Goal: Information Seeking & Learning: Learn about a topic

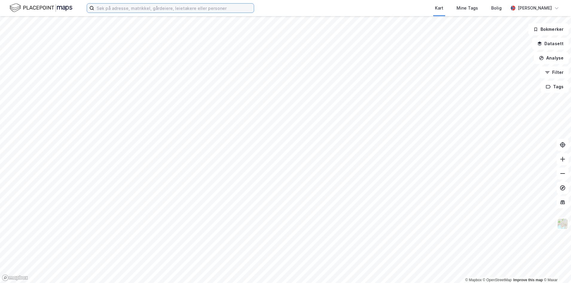
click at [105, 8] on input at bounding box center [174, 8] width 160 height 9
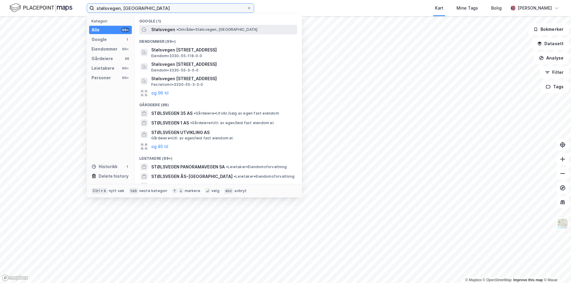
type input "stølsvegen, [GEOGRAPHIC_DATA]"
click at [197, 31] on span "• Område • [GEOGRAPHIC_DATA], [GEOGRAPHIC_DATA]" at bounding box center [216, 29] width 81 height 5
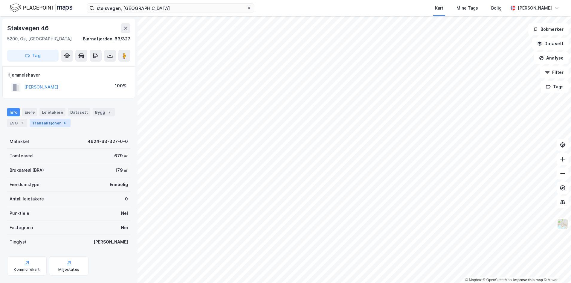
click at [44, 122] on div "Transaksjoner 6" at bounding box center [50, 123] width 41 height 8
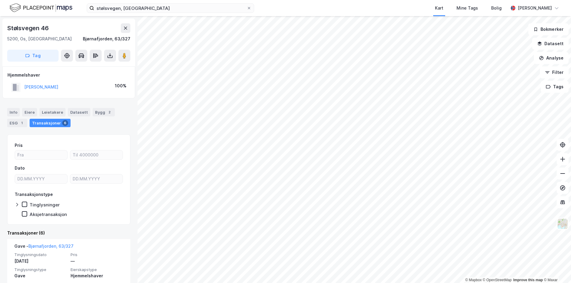
click at [133, 32] on div "© Mapbox © OpenStreetMap Improve this map © Maxar Stølsvegen [GEOGRAPHIC_DATA],…" at bounding box center [285, 149] width 571 height 267
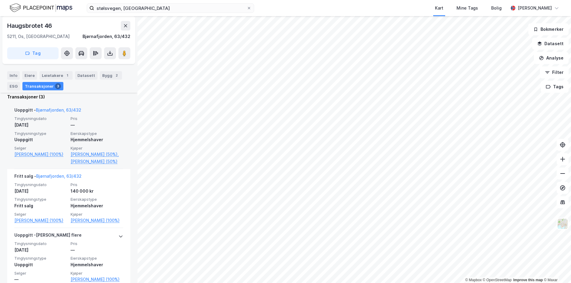
scroll to position [150, 0]
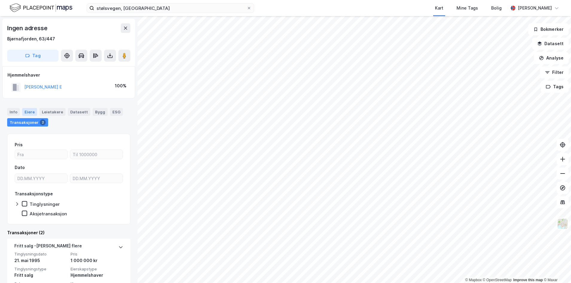
click at [25, 108] on div "Eiere" at bounding box center [29, 112] width 15 height 8
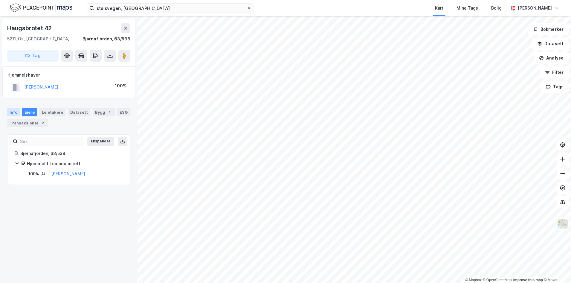
click at [11, 109] on div "Info" at bounding box center [13, 112] width 13 height 8
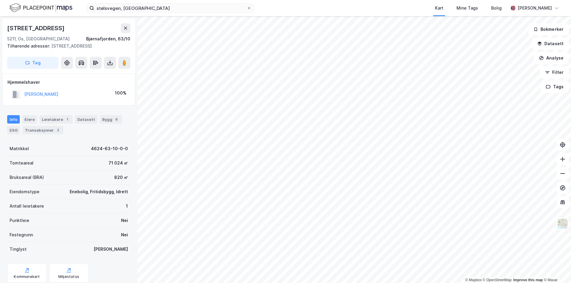
scroll to position [0, 0]
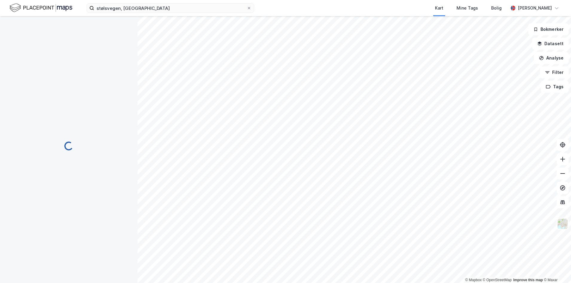
scroll to position [0, 0]
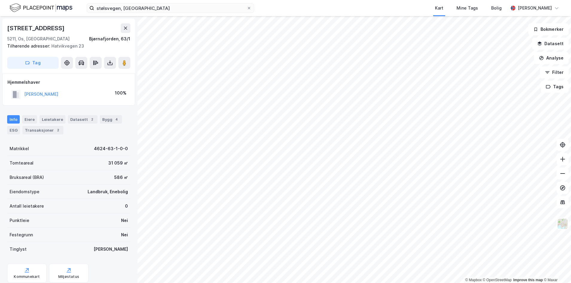
scroll to position [0, 0]
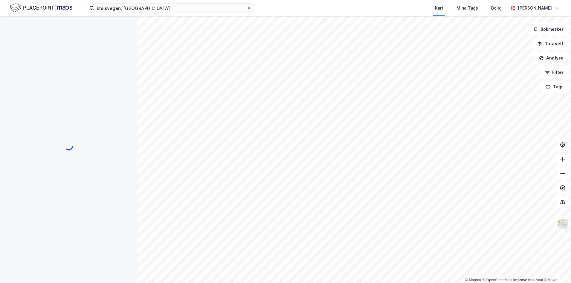
scroll to position [0, 0]
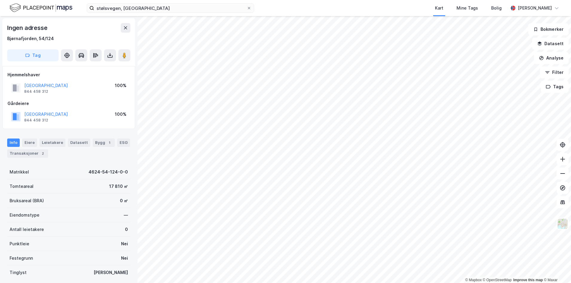
scroll to position [0, 0]
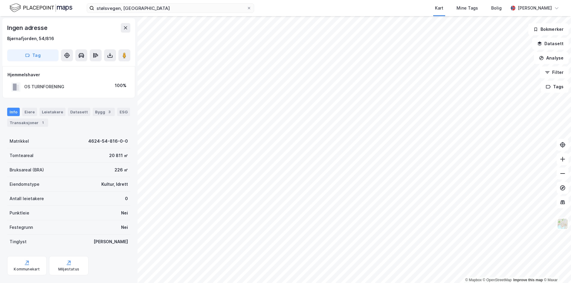
scroll to position [0, 0]
